Goal: Task Accomplishment & Management: Manage account settings

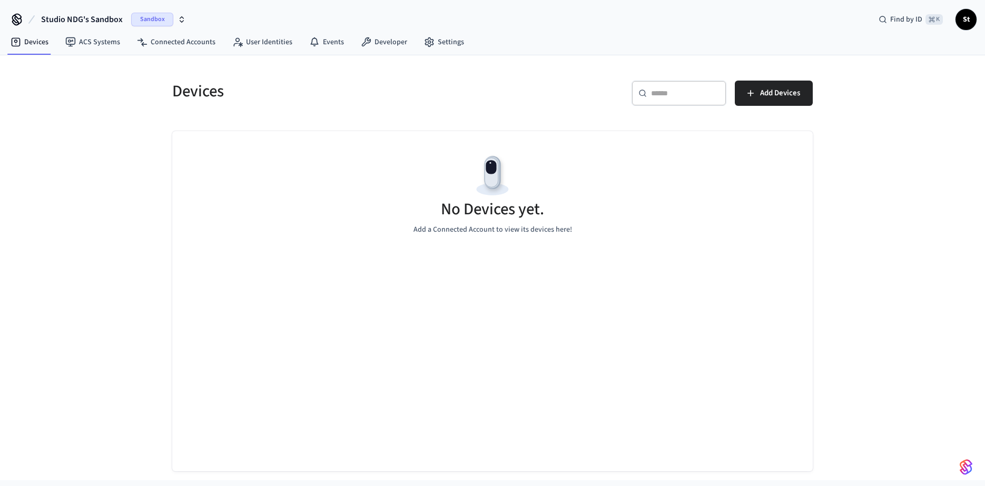
click at [150, 19] on span "Sandbox" at bounding box center [152, 20] width 42 height 14
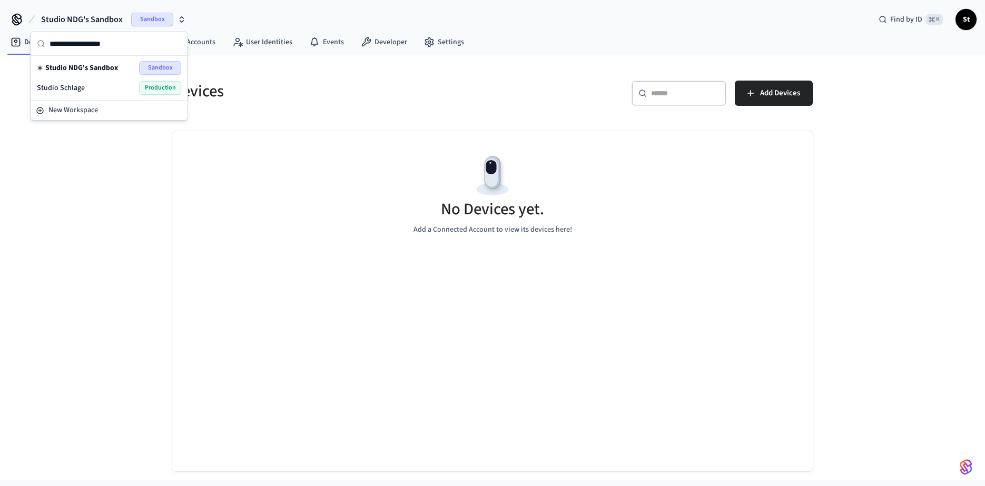
click at [156, 86] on span "Production" at bounding box center [160, 88] width 42 height 14
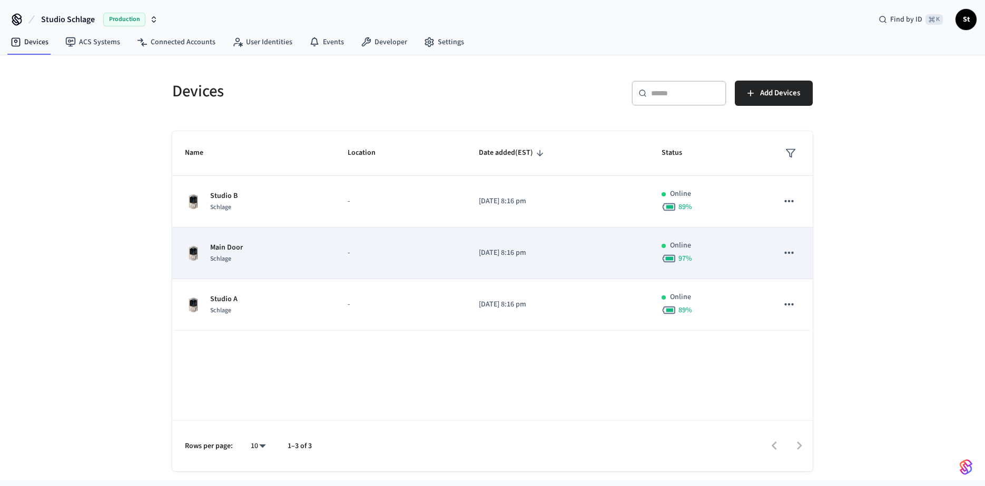
click at [258, 246] on div "Main Door Schlage" at bounding box center [254, 253] width 138 height 22
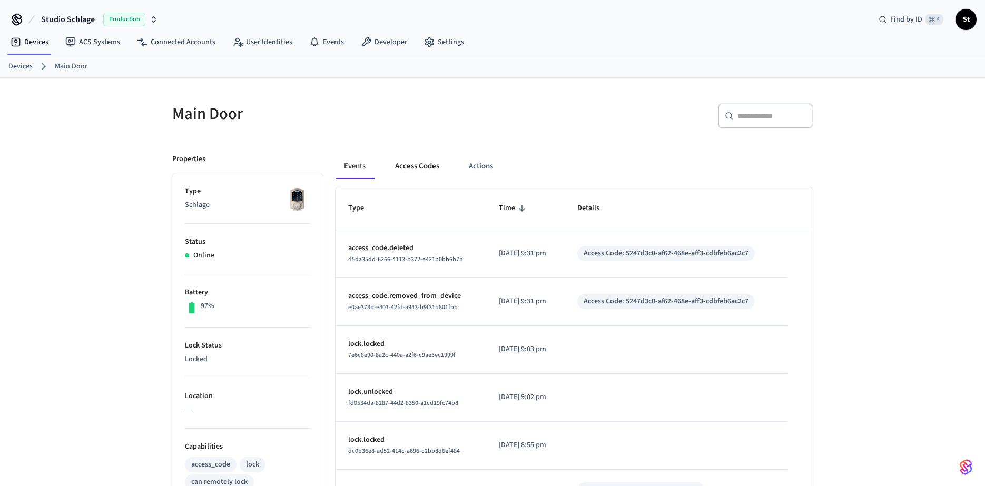
click at [423, 166] on button "Access Codes" at bounding box center [417, 166] width 61 height 25
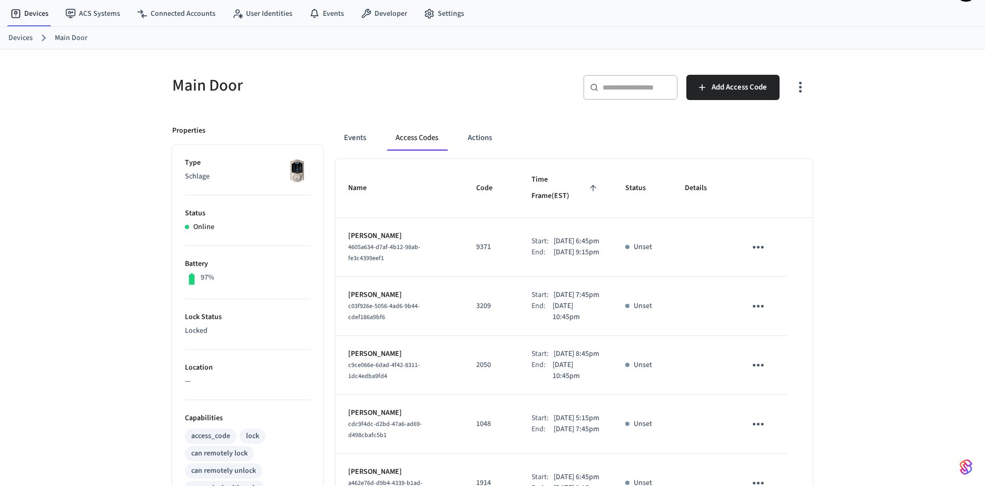
scroll to position [24, 0]
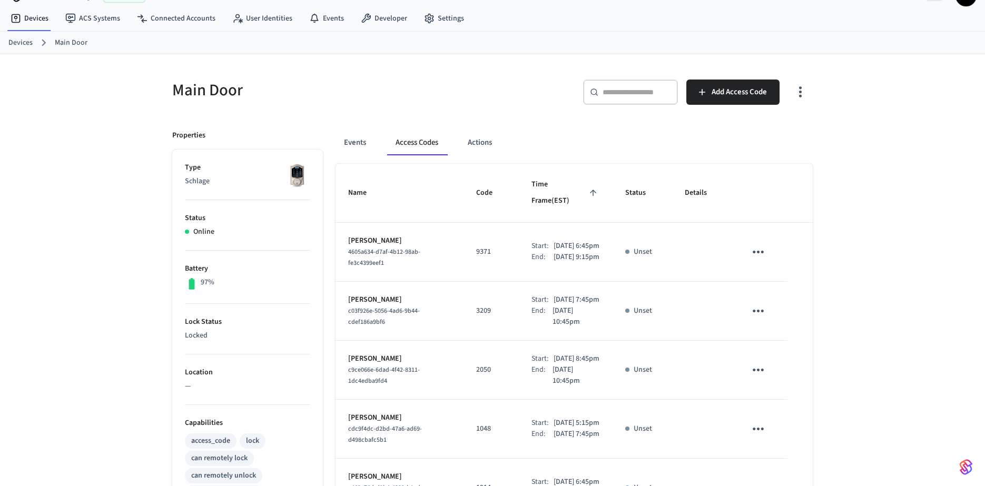
click at [26, 43] on link "Devices" at bounding box center [20, 42] width 24 height 11
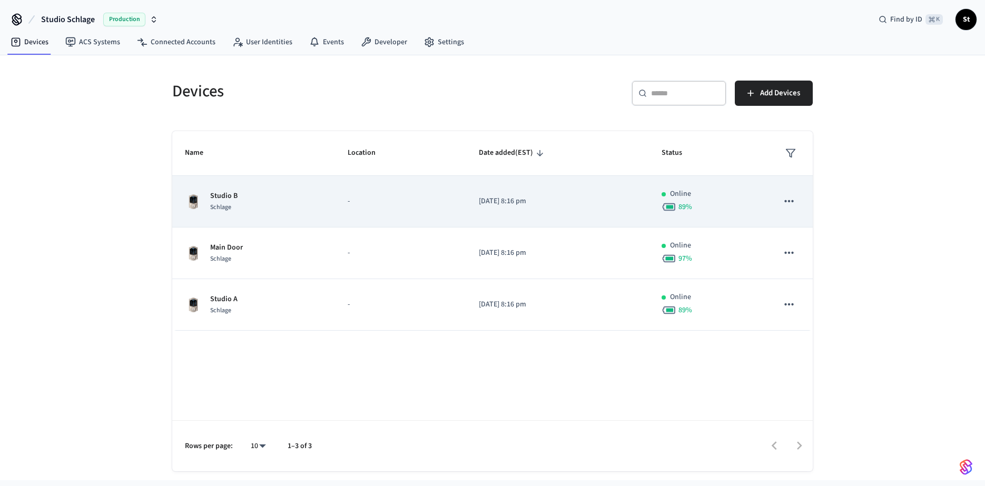
click at [230, 206] on span "Schlage" at bounding box center [220, 207] width 21 height 9
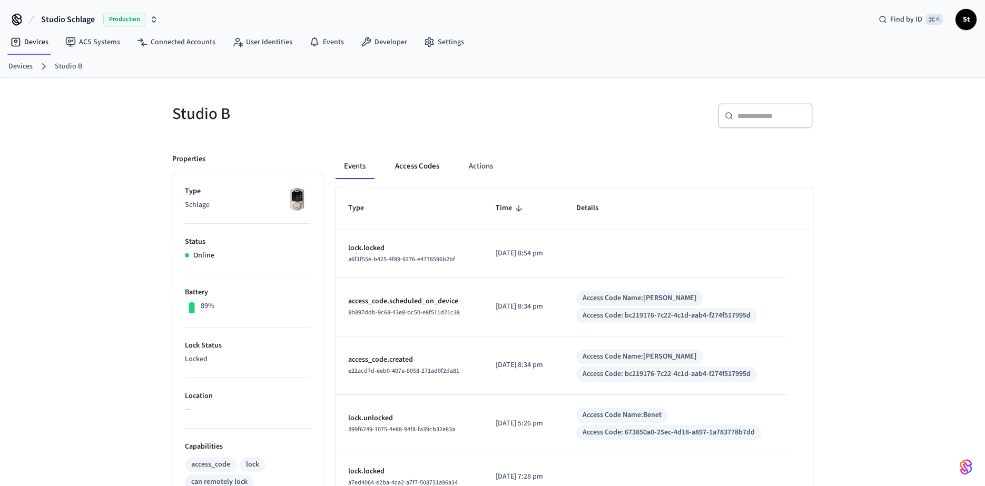
click at [404, 169] on button "Access Codes" at bounding box center [417, 166] width 61 height 25
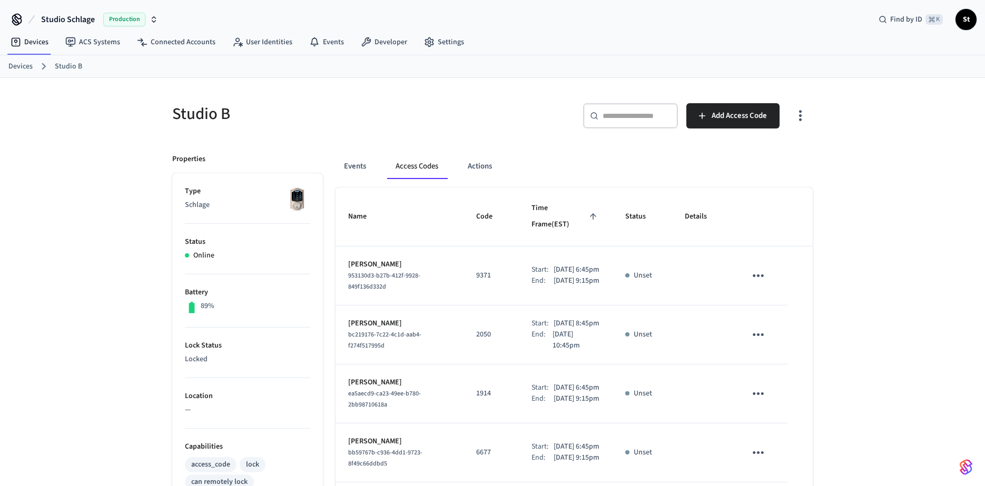
click at [21, 69] on link "Devices" at bounding box center [20, 66] width 24 height 11
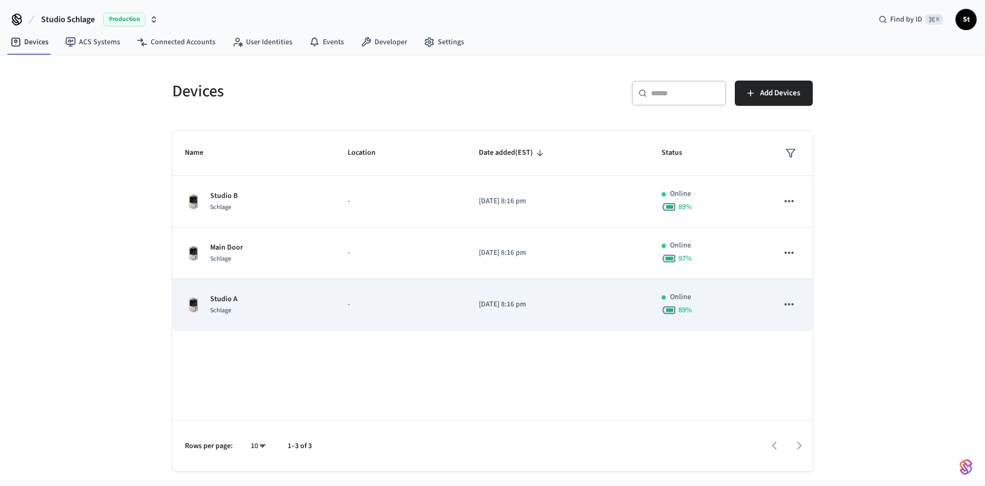
click at [232, 300] on p "Studio A" at bounding box center [223, 299] width 27 height 11
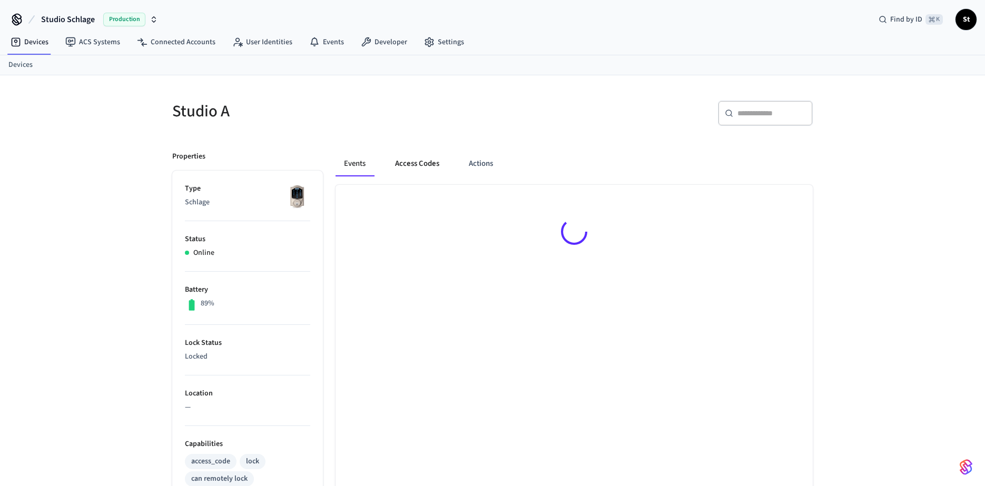
click at [417, 163] on button "Access Codes" at bounding box center [417, 163] width 61 height 25
